Goal: Information Seeking & Learning: Check status

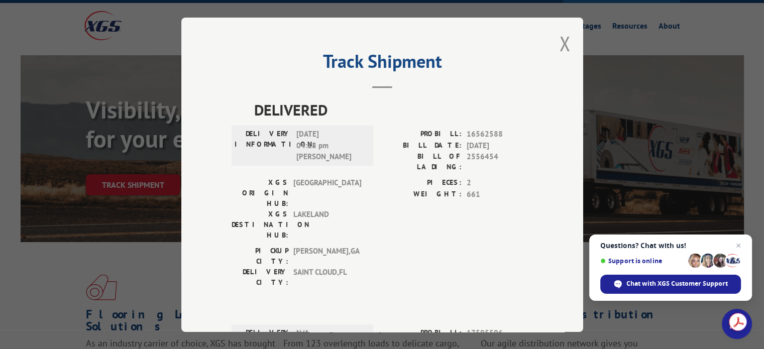
scroll to position [219, 0]
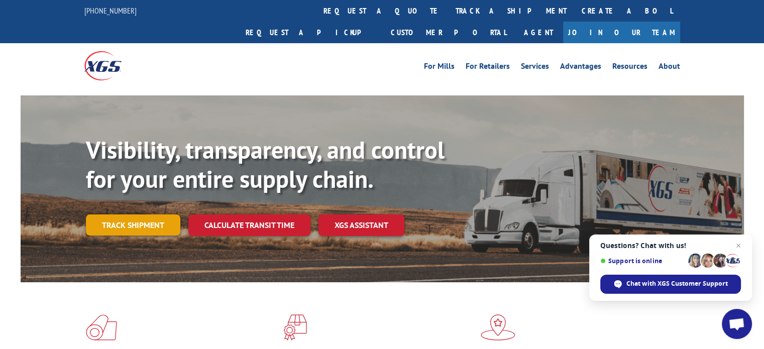
click at [123, 215] on link "Track shipment" at bounding box center [133, 225] width 94 height 21
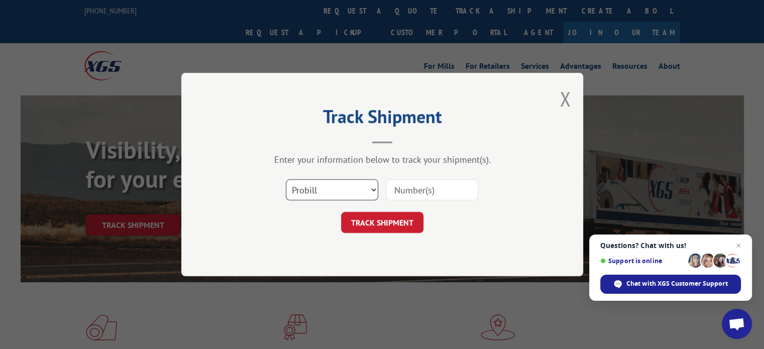
click at [312, 192] on select "Select category... Probill BOL PO" at bounding box center [332, 189] width 92 height 21
select select "bol"
click at [286, 179] on select "Select category... Probill BOL PO" at bounding box center [332, 189] width 92 height 21
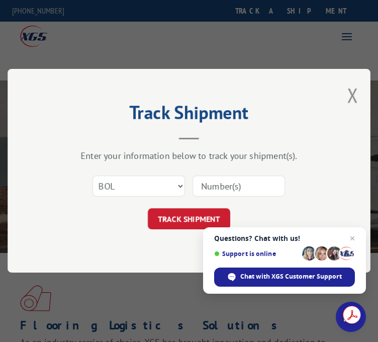
click at [210, 190] on input at bounding box center [238, 186] width 92 height 21
type input "2556454"
click button "TRACK SHIPMENT" at bounding box center [189, 219] width 82 height 21
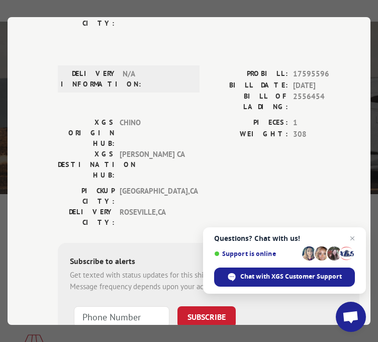
scroll to position [60, 0]
